Goal: Information Seeking & Learning: Learn about a topic

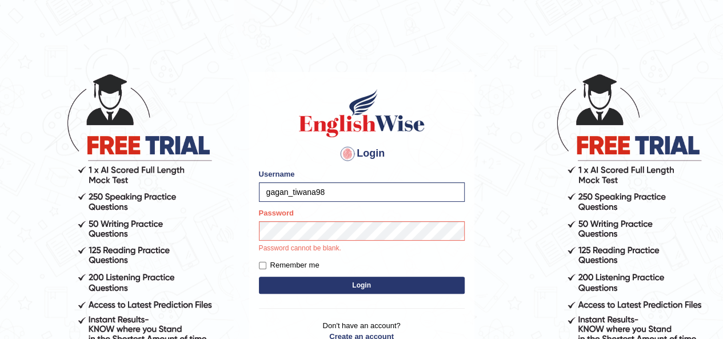
click at [397, 289] on button "Login" at bounding box center [362, 285] width 206 height 17
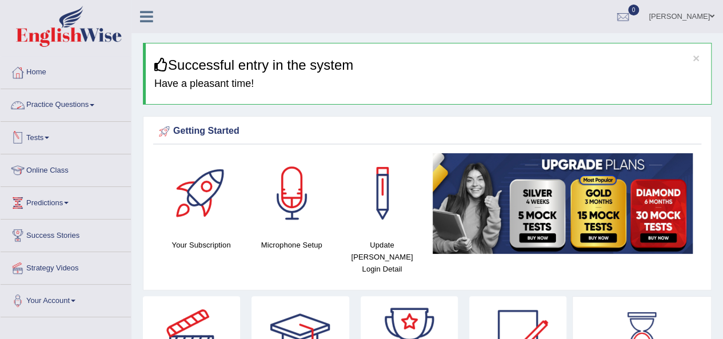
click at [90, 104] on link "Practice Questions" at bounding box center [66, 103] width 130 height 29
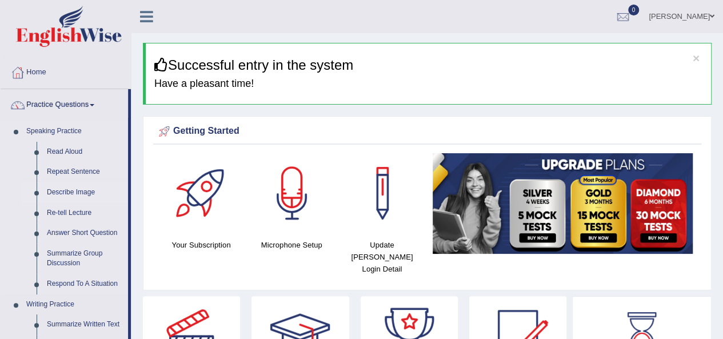
click at [73, 188] on link "Describe Image" at bounding box center [85, 192] width 86 height 21
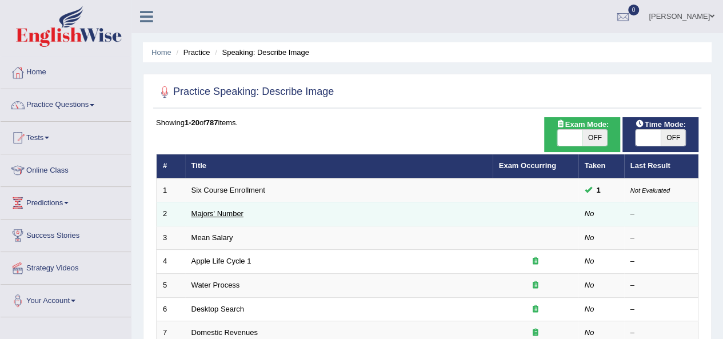
click at [204, 215] on link "Majors' Number" at bounding box center [217, 213] width 52 height 9
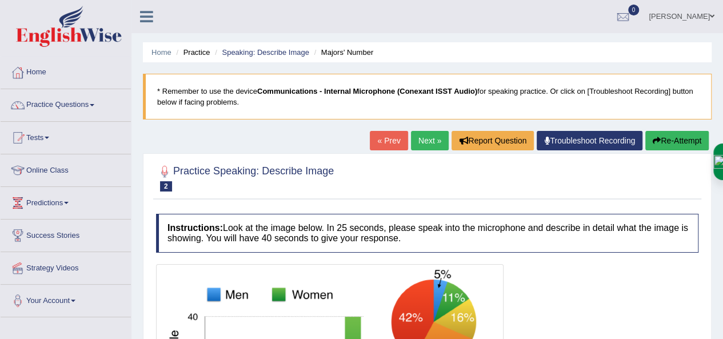
scroll to position [203, 0]
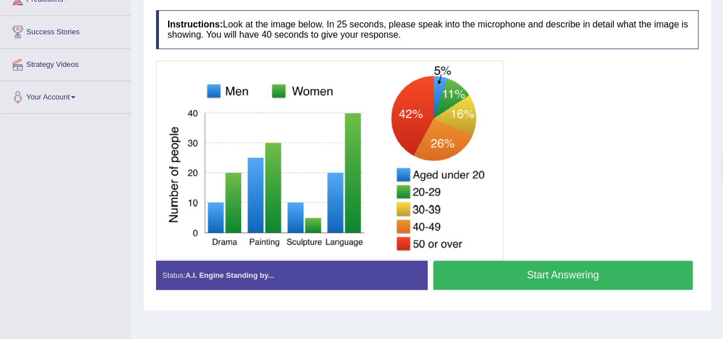
click at [557, 274] on button "Start Answering" at bounding box center [563, 275] width 260 height 29
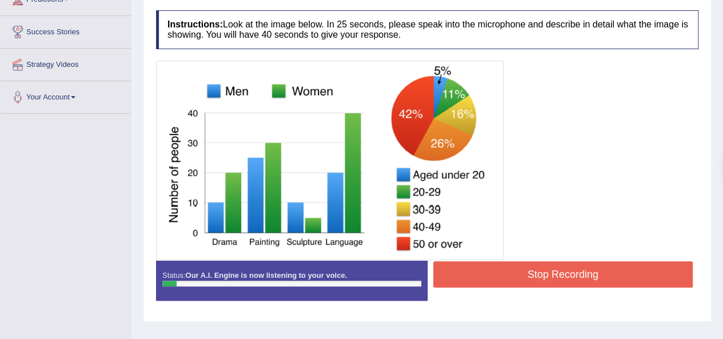
click at [557, 277] on button "Stop Recording" at bounding box center [563, 274] width 260 height 26
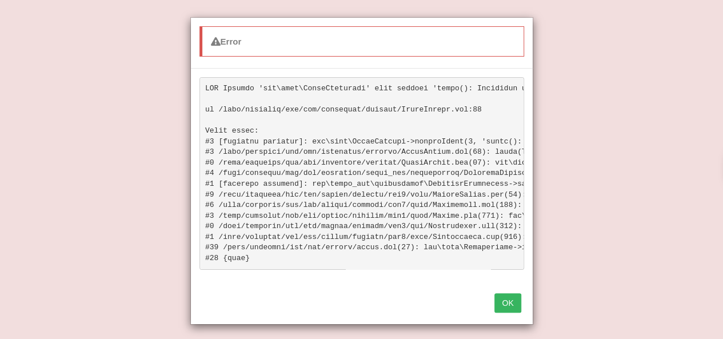
drag, startPoint x: 515, startPoint y: 306, endPoint x: 731, endPoint y: 164, distance: 258.7
click at [515, 306] on button "OK" at bounding box center [507, 302] width 26 height 19
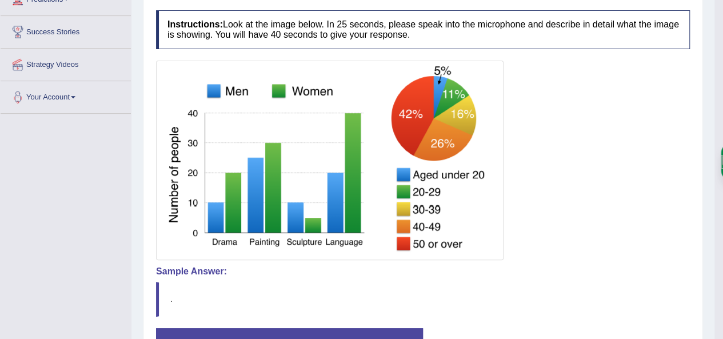
scroll to position [38, 0]
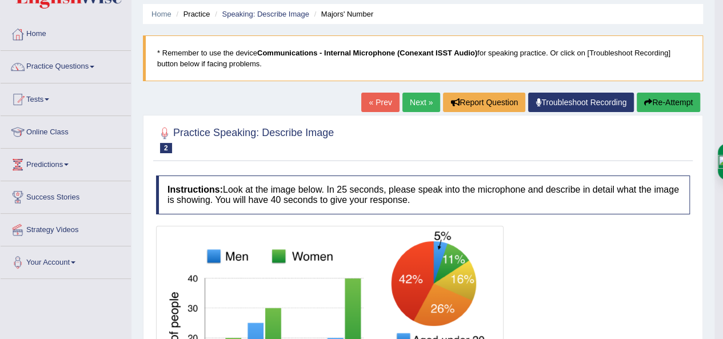
click at [668, 101] on button "Re-Attempt" at bounding box center [668, 102] width 63 height 19
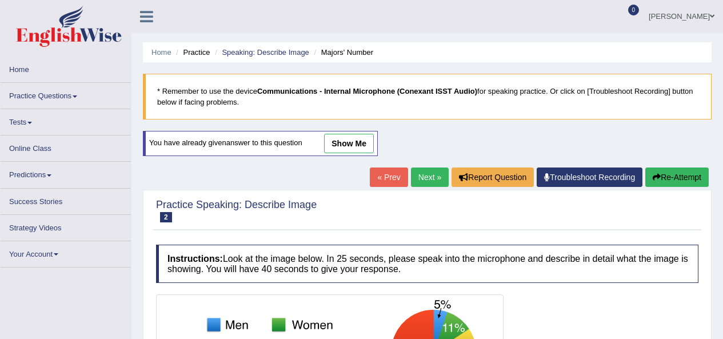
scroll to position [261, 0]
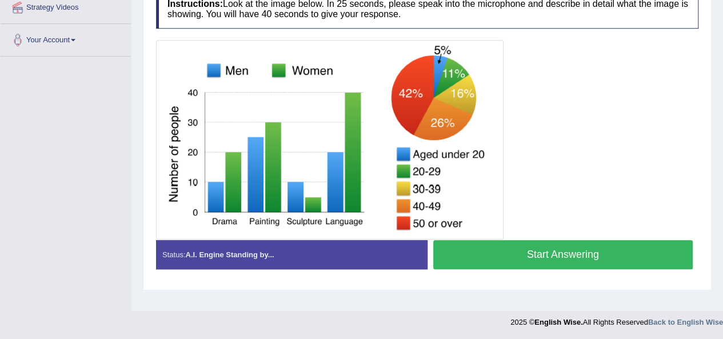
click at [526, 247] on button "Start Answering" at bounding box center [563, 254] width 260 height 29
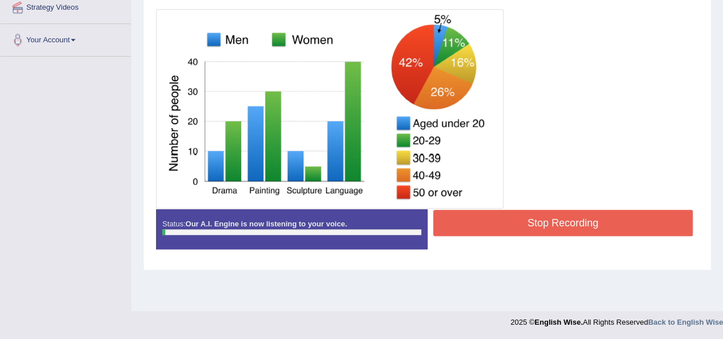
scroll to position [0, 0]
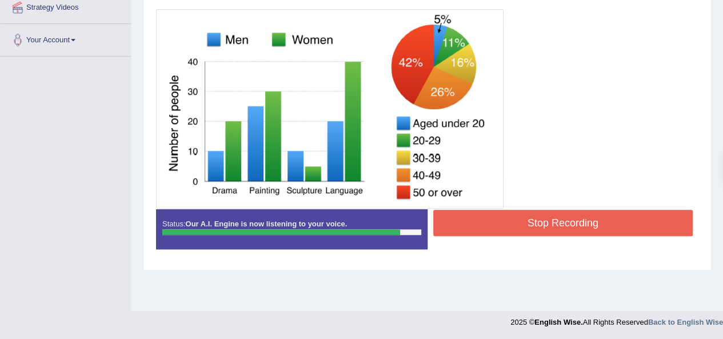
click at [528, 221] on button "Stop Recording" at bounding box center [563, 223] width 260 height 26
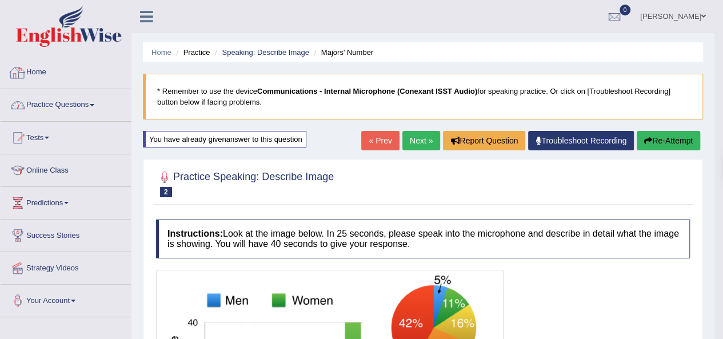
click at [67, 103] on link "Practice Questions" at bounding box center [66, 103] width 130 height 29
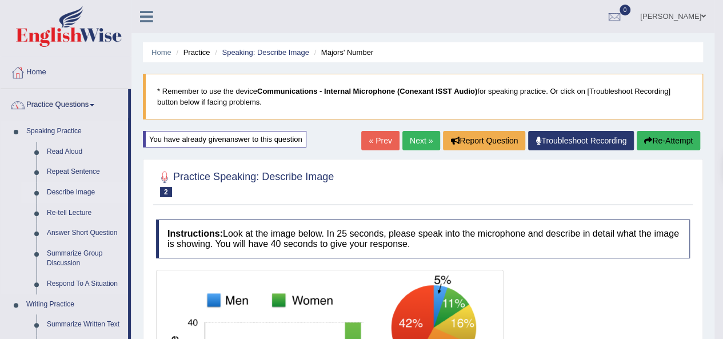
click at [72, 189] on link "Describe Image" at bounding box center [85, 192] width 86 height 21
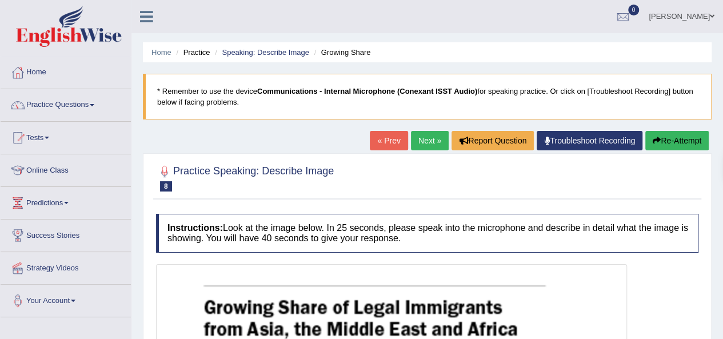
click at [424, 142] on link "Next »" at bounding box center [430, 140] width 38 height 19
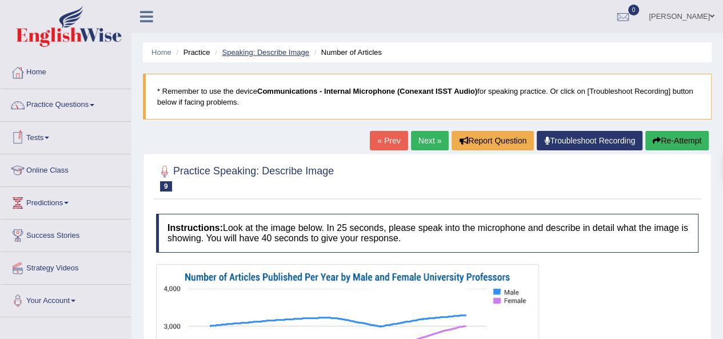
click at [275, 50] on link "Speaking: Describe Image" at bounding box center [265, 52] width 87 height 9
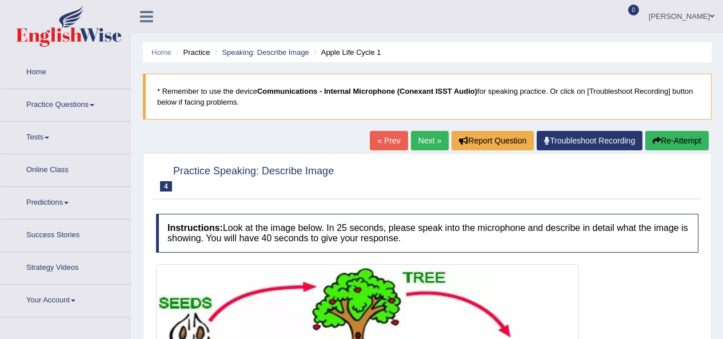
click at [428, 141] on link "Next »" at bounding box center [430, 140] width 38 height 19
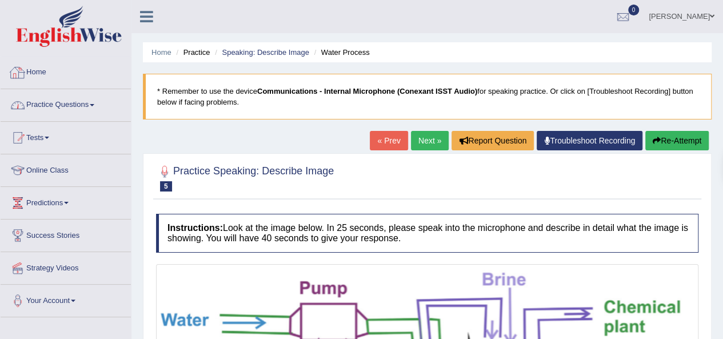
click at [72, 107] on link "Practice Questions" at bounding box center [66, 103] width 130 height 29
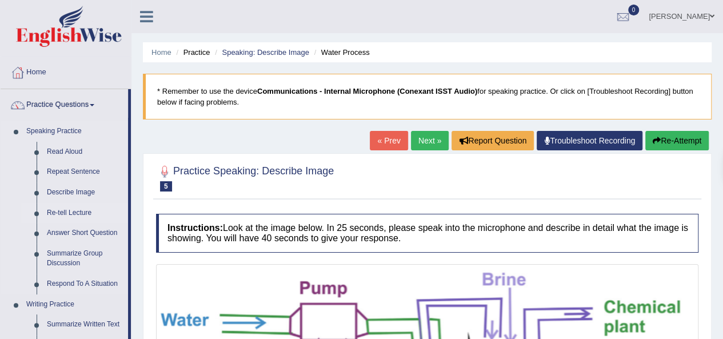
click at [62, 211] on link "Re-tell Lecture" at bounding box center [85, 213] width 86 height 21
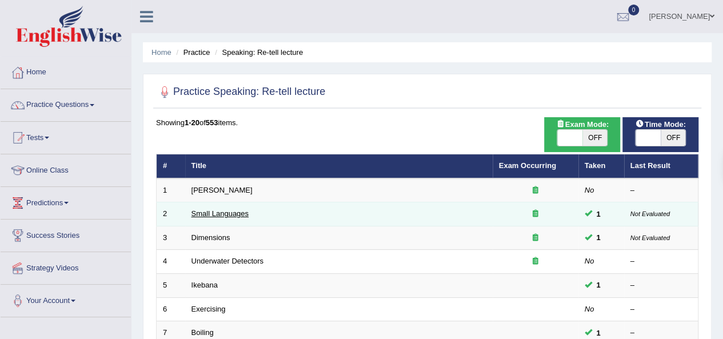
click at [238, 214] on link "Small Languages" at bounding box center [219, 213] width 57 height 9
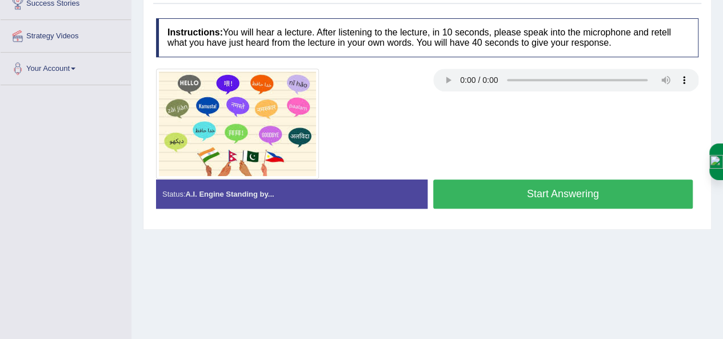
scroll to position [19, 0]
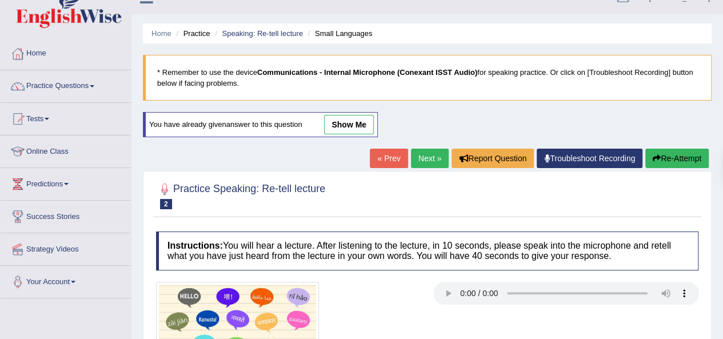
drag, startPoint x: 358, startPoint y: 127, endPoint x: 350, endPoint y: 125, distance: 8.3
click at [358, 127] on link "show me" at bounding box center [349, 124] width 50 height 19
click at [358, 128] on div "Home Practice Speaking: Re-tell lecture Small Languages * Remember to use the d…" at bounding box center [427, 267] width 592 height 572
click at [357, 125] on div "Home Practice Speaking: Re-tell lecture Small Languages * Remember to use the d…" at bounding box center [427, 267] width 592 height 572
click at [351, 125] on div "Home Practice Speaking: Re-tell lecture Small Languages * Remember to use the d…" at bounding box center [427, 267] width 592 height 572
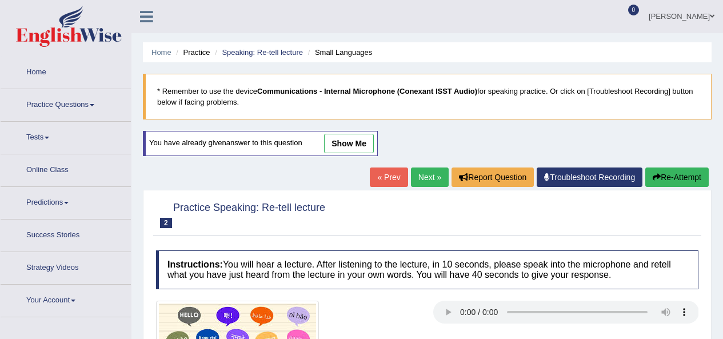
scroll to position [19, 0]
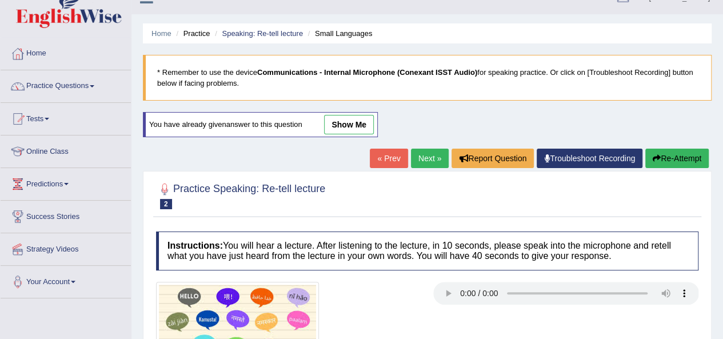
drag, startPoint x: 357, startPoint y: 131, endPoint x: 338, endPoint y: 148, distance: 25.1
click at [357, 131] on link "show me" at bounding box center [349, 124] width 50 height 19
click at [336, 134] on div "Home Practice Speaking: Re-tell lecture Small Languages * Remember to use the d…" at bounding box center [427, 267] width 592 height 572
click at [361, 139] on div "Home Practice Speaking: Re-tell lecture Small Languages * Remember to use the d…" at bounding box center [427, 267] width 592 height 572
click at [338, 171] on div "Practice Speaking: Re-tell lecture 2 Small Languages Instructions: You will hea…" at bounding box center [427, 306] width 569 height 271
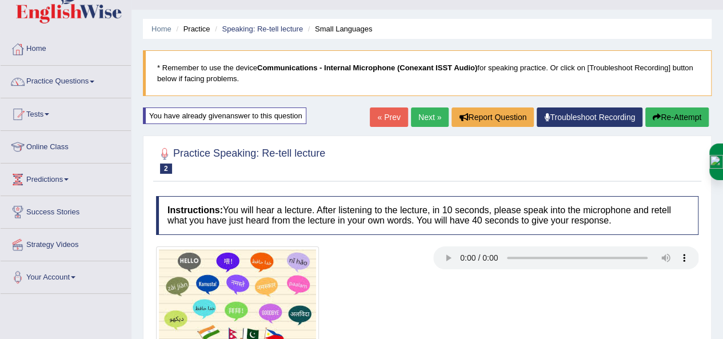
scroll to position [0, 0]
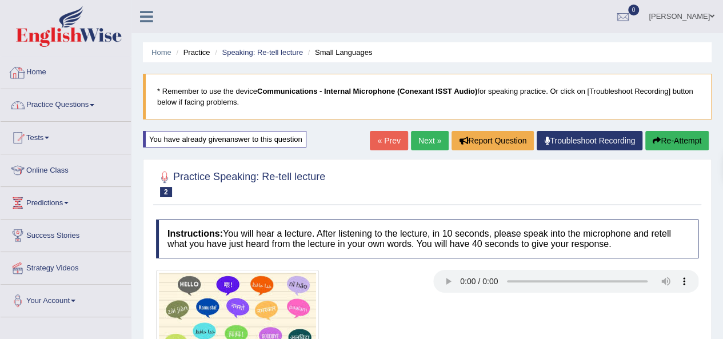
click at [90, 107] on link "Practice Questions" at bounding box center [66, 103] width 130 height 29
